Goal: Task Accomplishment & Management: Manage account settings

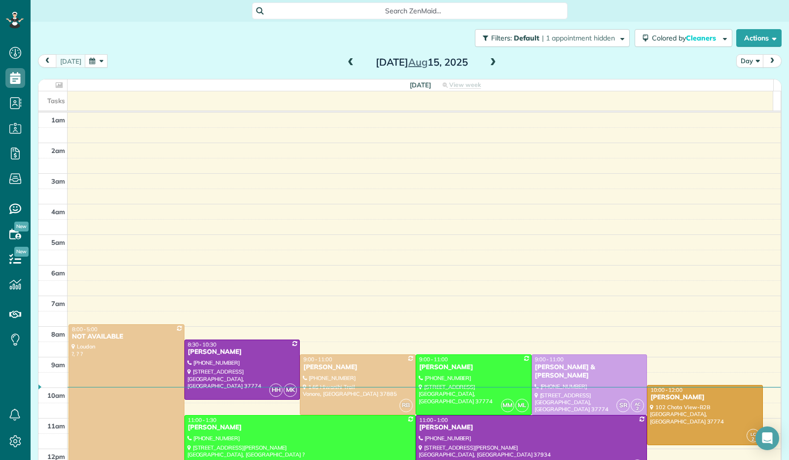
scroll to position [182, 0]
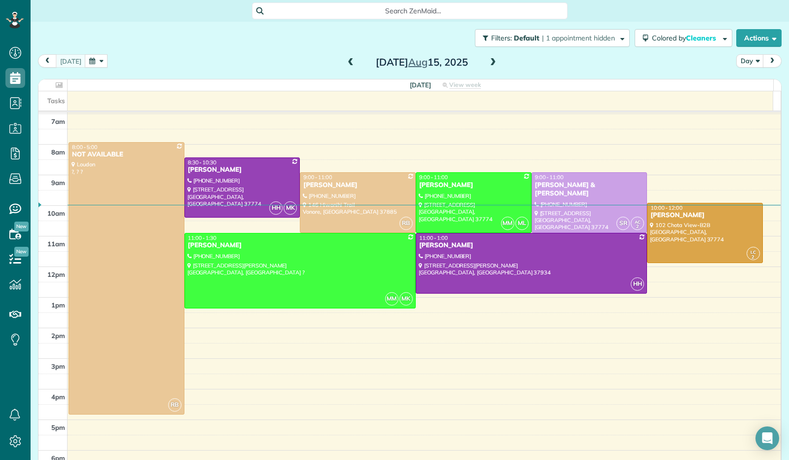
click at [101, 54] on div "Filters: Default | 1 appointment hidden Colored by Cleaners Color by Cleaner Co…" at bounding box center [410, 38] width 758 height 33
click at [98, 59] on button "button" at bounding box center [96, 60] width 23 height 13
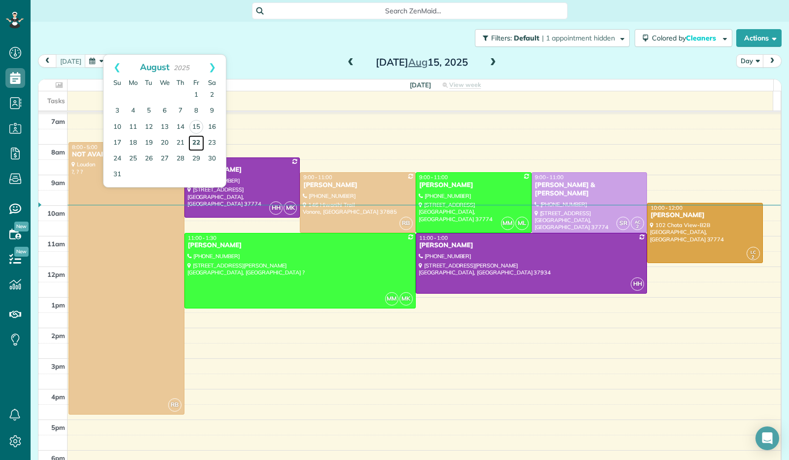
click at [194, 146] on link "22" at bounding box center [196, 143] width 16 height 16
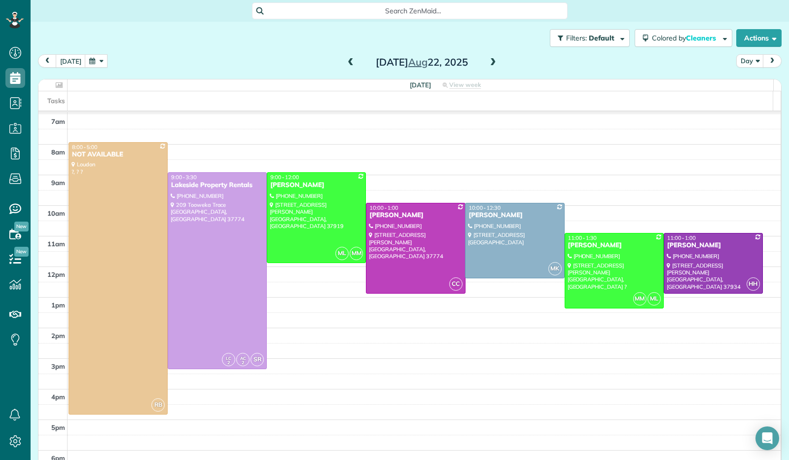
click at [489, 59] on span at bounding box center [493, 62] width 11 height 9
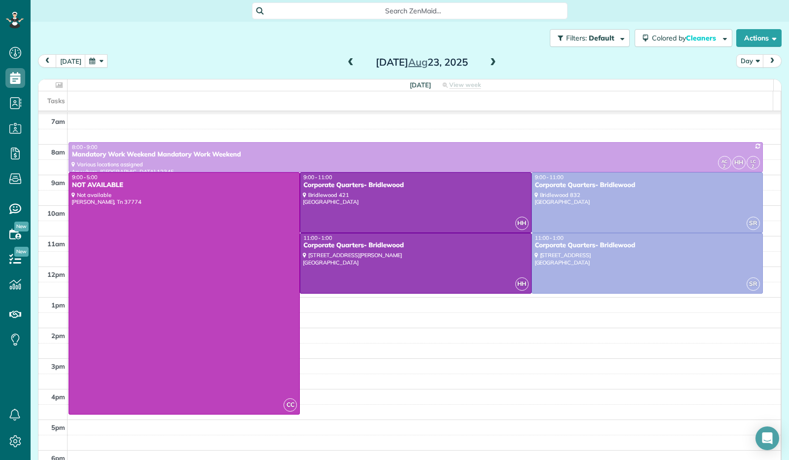
click at [489, 59] on span at bounding box center [493, 62] width 11 height 9
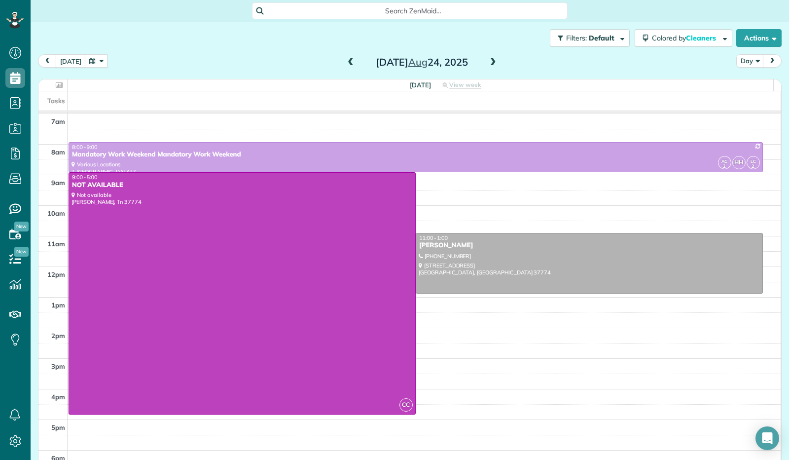
click at [489, 59] on span at bounding box center [493, 62] width 11 height 9
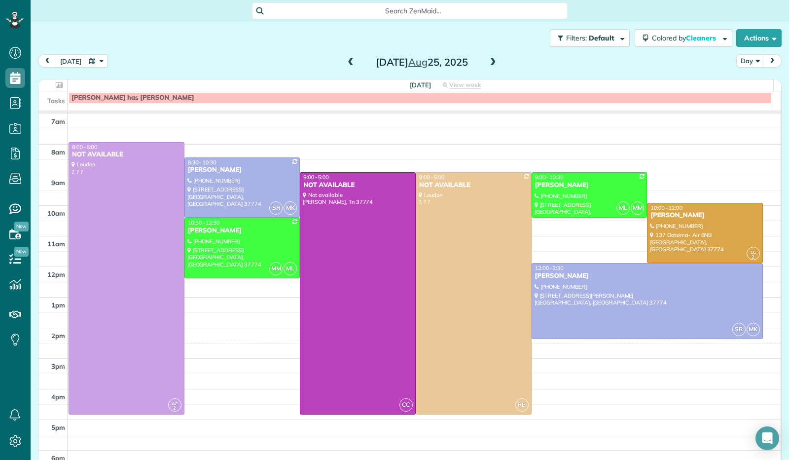
click at [489, 59] on span at bounding box center [493, 62] width 11 height 9
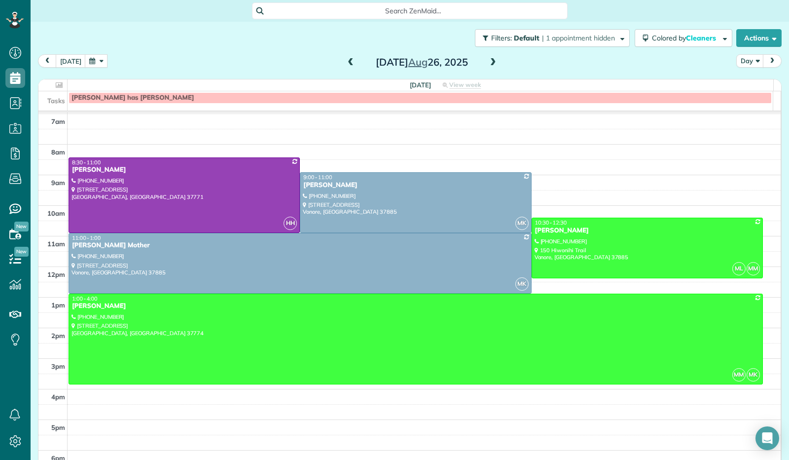
click at [488, 63] on span at bounding box center [493, 62] width 11 height 9
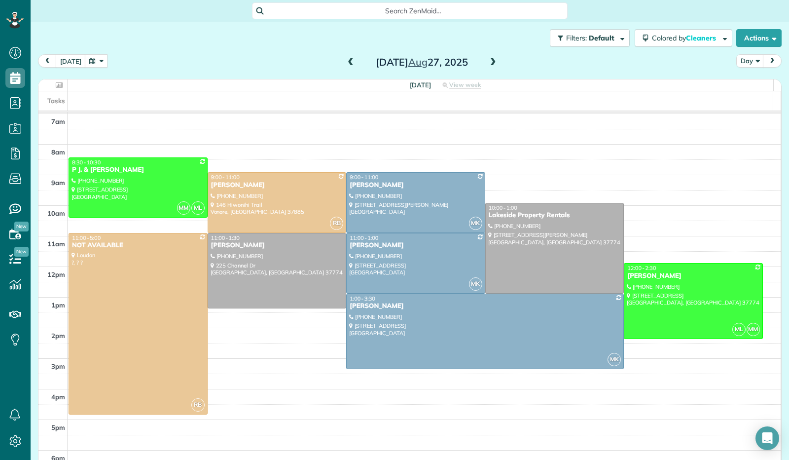
click at [345, 58] on span at bounding box center [350, 62] width 11 height 9
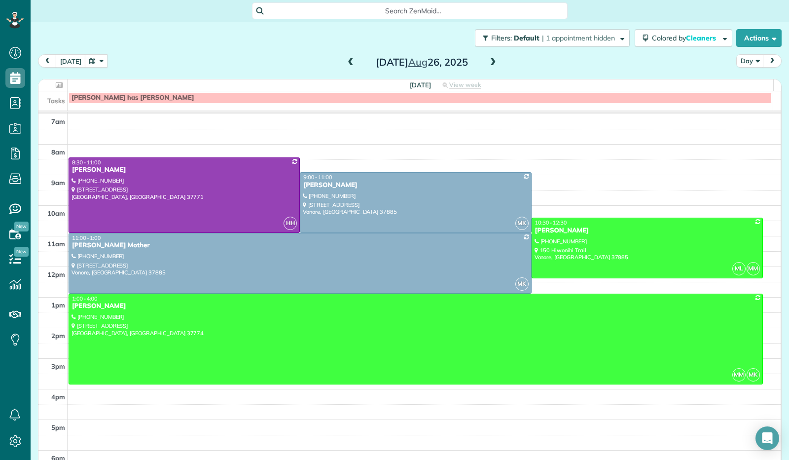
click at [488, 65] on span at bounding box center [493, 62] width 11 height 9
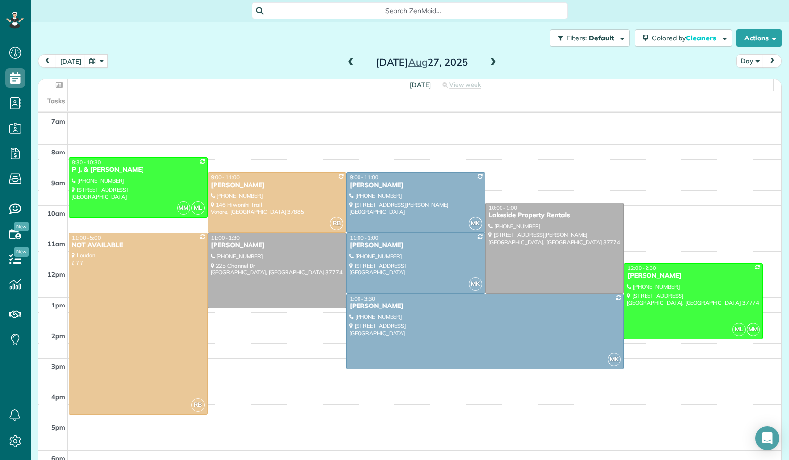
click at [488, 66] on span at bounding box center [493, 62] width 11 height 9
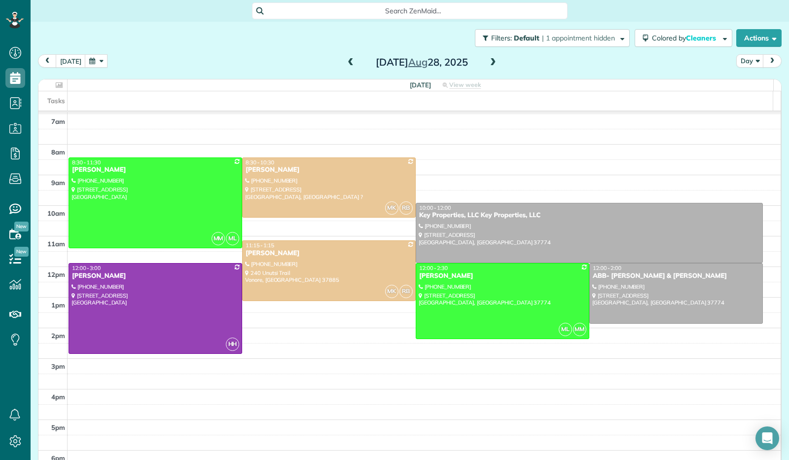
click at [488, 66] on span at bounding box center [493, 62] width 11 height 9
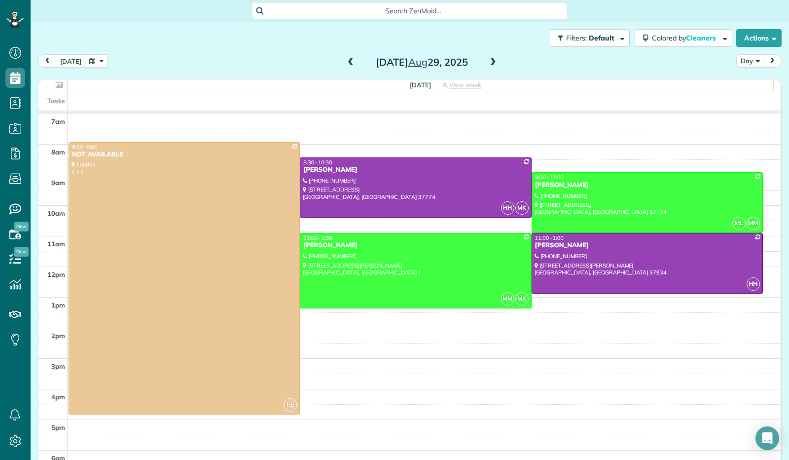
click at [345, 62] on span at bounding box center [350, 62] width 11 height 9
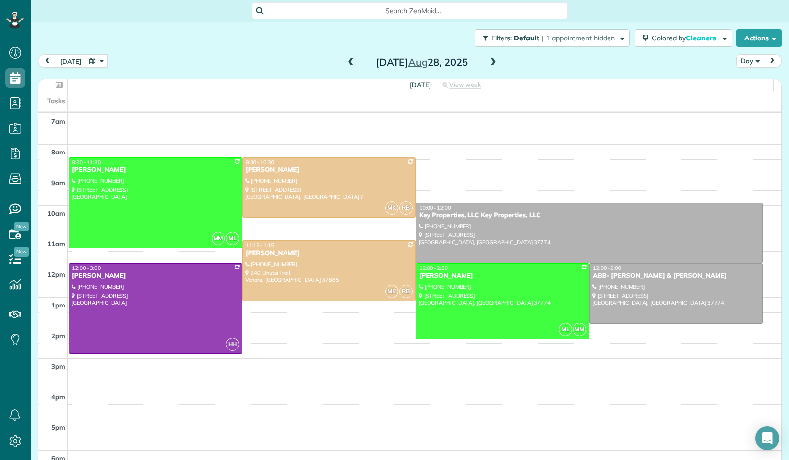
click at [345, 62] on span at bounding box center [350, 62] width 11 height 9
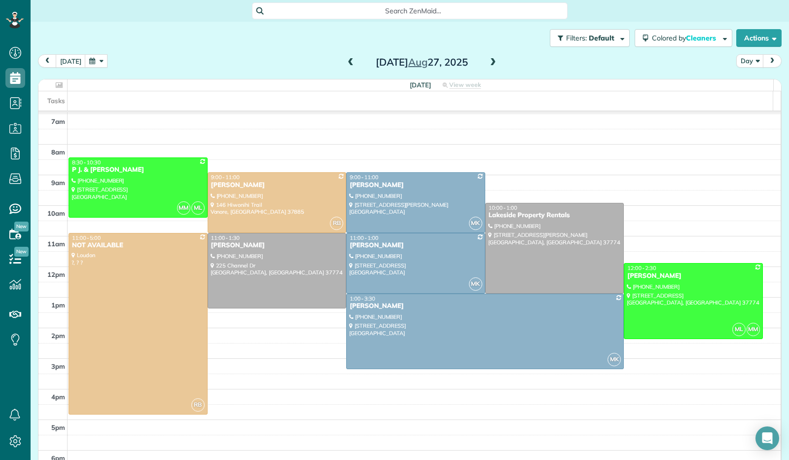
click at [490, 63] on span at bounding box center [493, 62] width 11 height 9
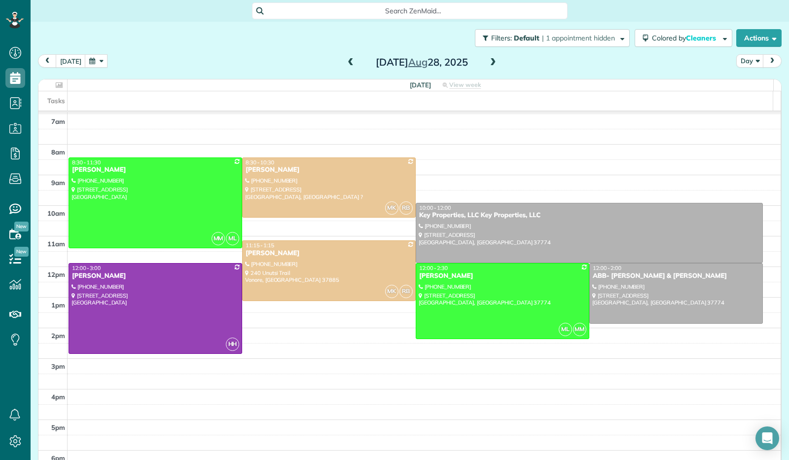
click at [490, 64] on span at bounding box center [493, 62] width 11 height 9
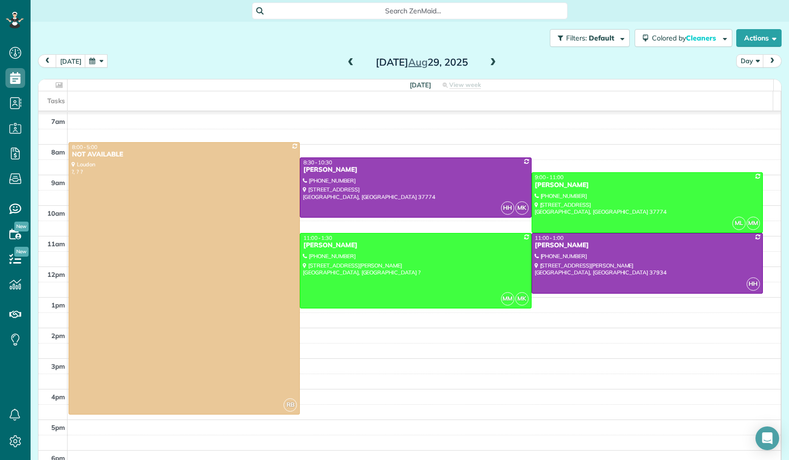
click at [345, 62] on span at bounding box center [350, 62] width 11 height 9
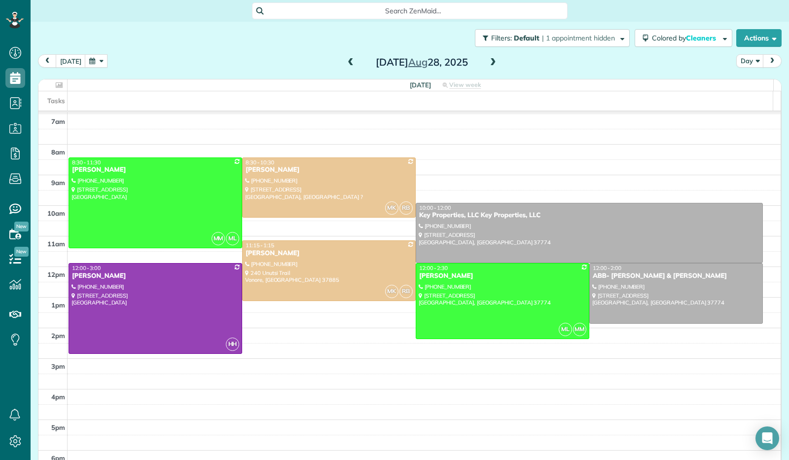
click at [345, 62] on span at bounding box center [350, 62] width 11 height 9
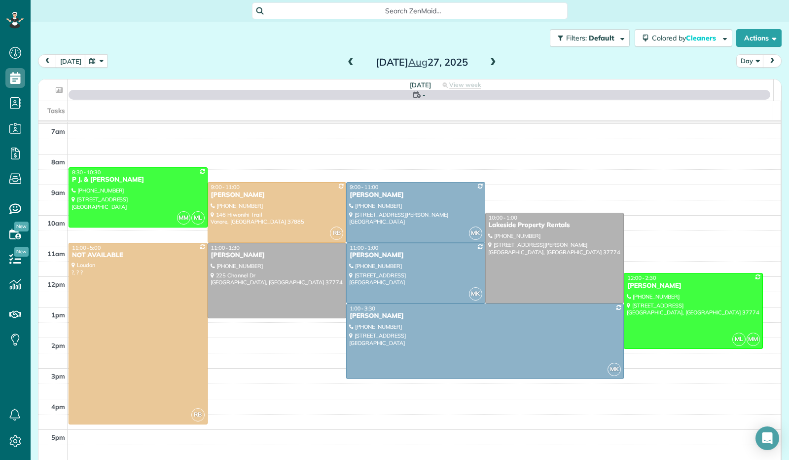
click at [345, 62] on span at bounding box center [350, 62] width 11 height 9
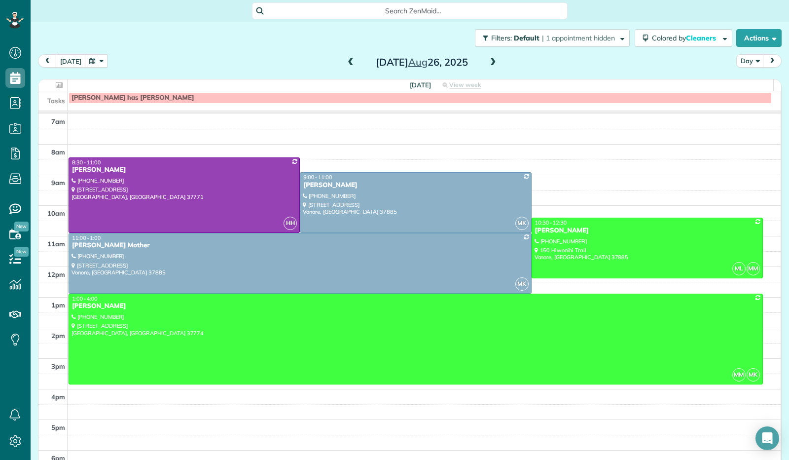
click at [490, 63] on span at bounding box center [493, 62] width 11 height 9
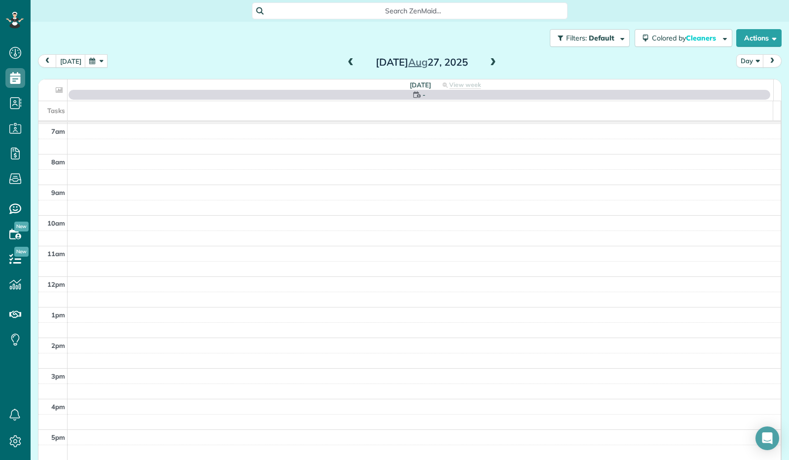
click at [490, 63] on span at bounding box center [493, 62] width 11 height 9
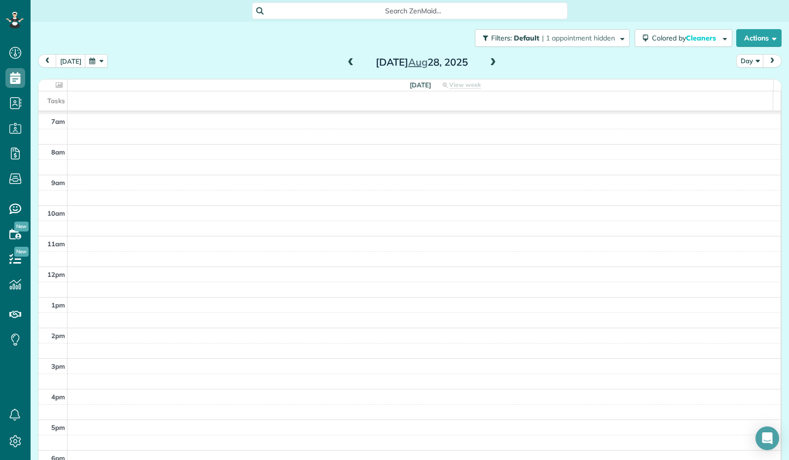
click at [490, 64] on span at bounding box center [493, 62] width 11 height 9
